Goal: Book appointment/travel/reservation

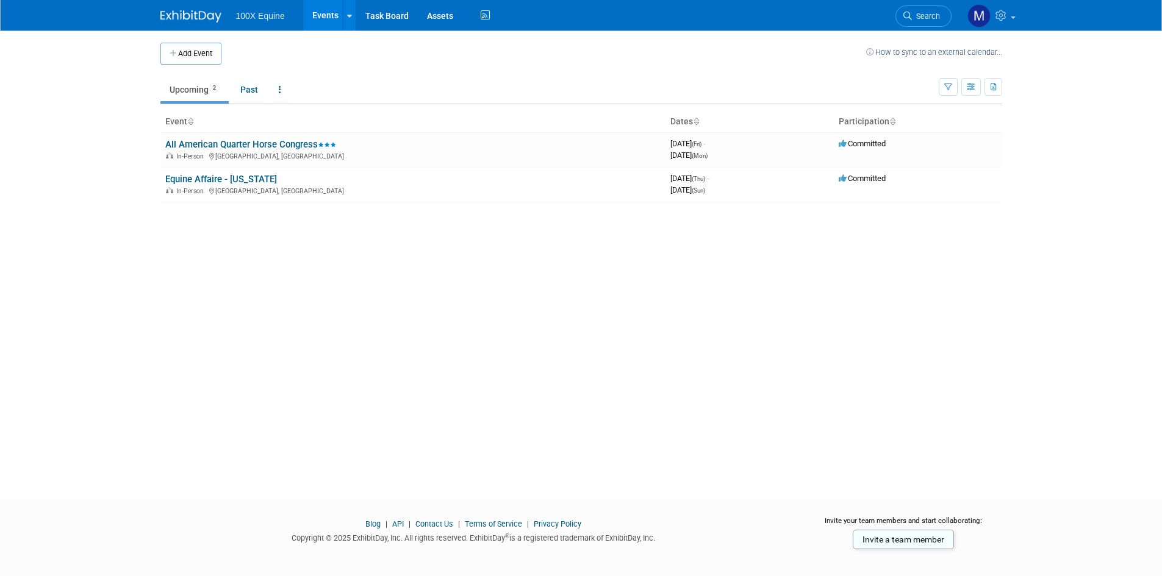
click at [255, 16] on span "100X Equine" at bounding box center [260, 16] width 49 height 10
click at [331, 12] on link "Events" at bounding box center [325, 15] width 45 height 31
click at [238, 143] on link "All American Quarter Horse Congress" at bounding box center [250, 144] width 171 height 11
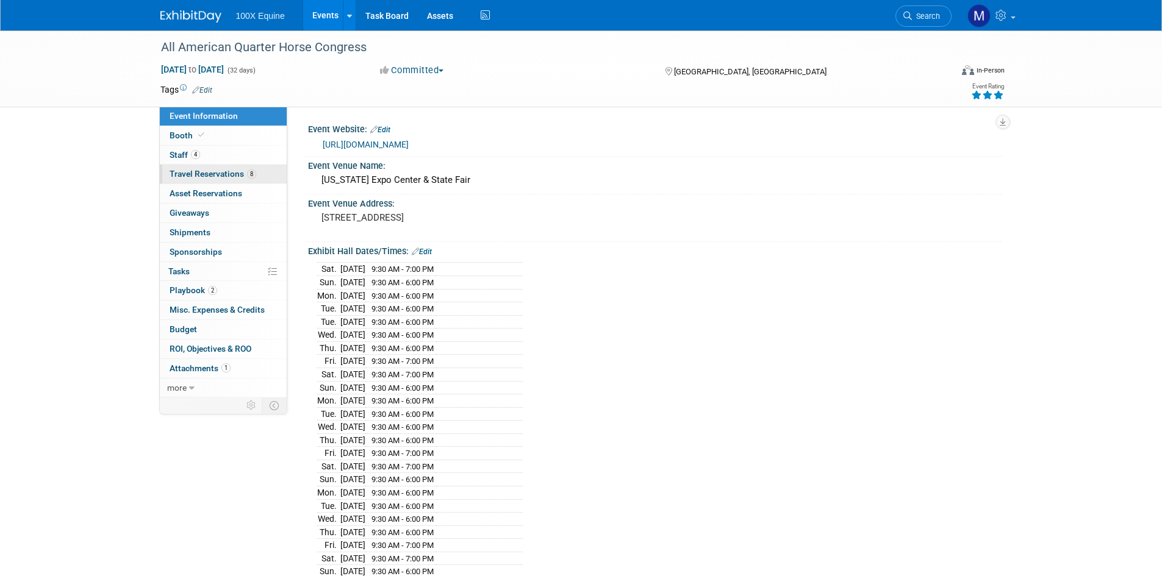
click at [222, 171] on span "Travel Reservations 8" at bounding box center [213, 174] width 87 height 10
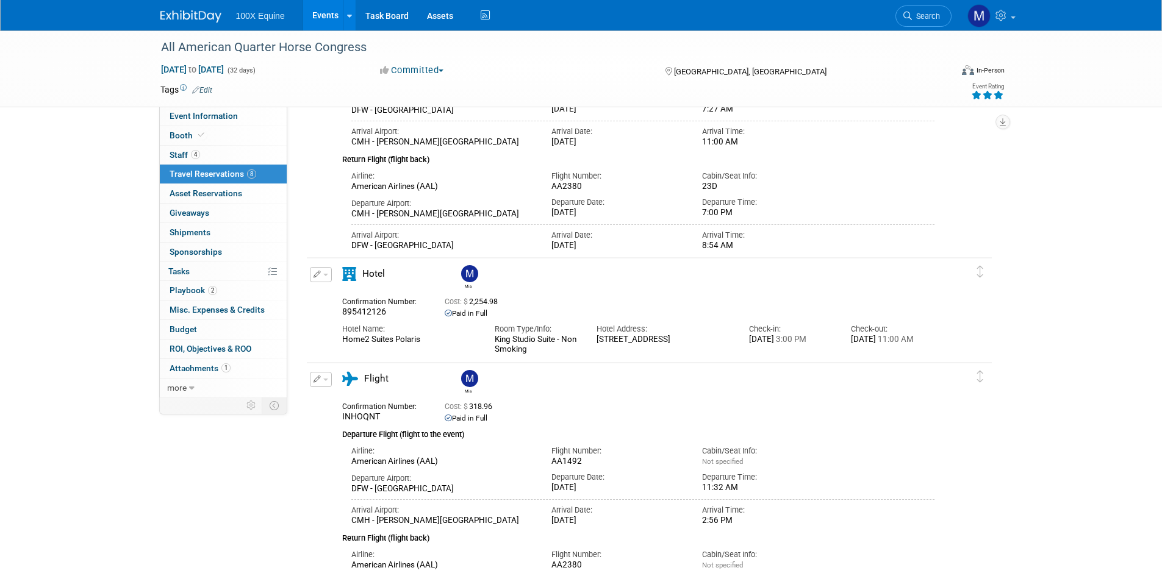
scroll to position [1230, 0]
